Goal: Navigation & Orientation: Find specific page/section

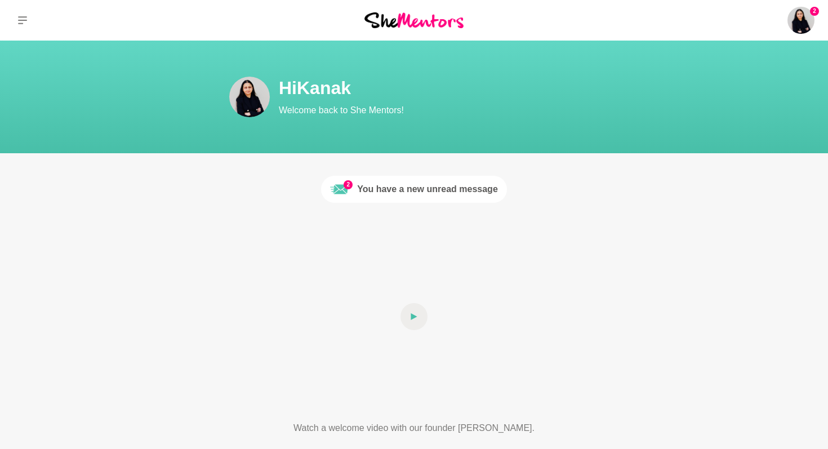
click at [434, 19] on img at bounding box center [414, 19] width 99 height 15
click at [383, 21] on img at bounding box center [414, 19] width 99 height 15
click at [17, 17] on button at bounding box center [22, 20] width 45 height 41
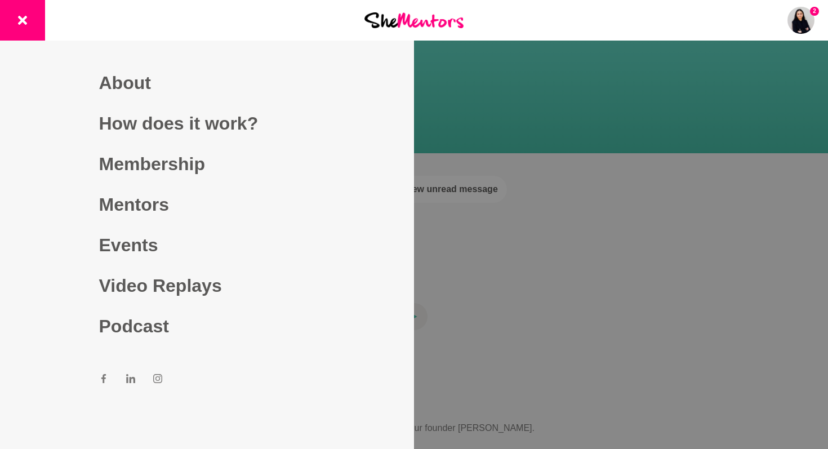
click at [334, 220] on section "Dashboard About How does it work? Membership Mentors Events Video Replays Podca…" at bounding box center [207, 224] width 414 height 449
click at [694, 269] on div at bounding box center [414, 224] width 828 height 449
